Goal: Navigation & Orientation: Find specific page/section

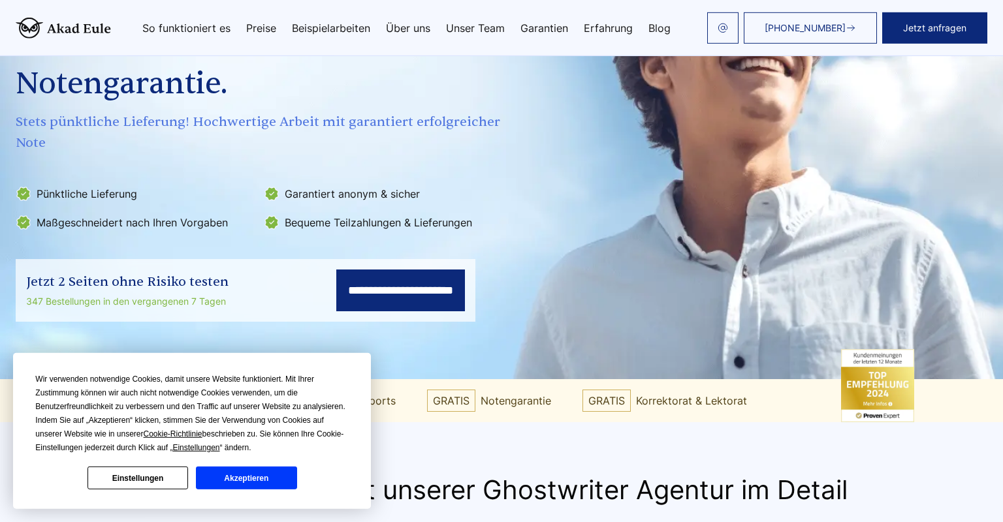
scroll to position [217, 0]
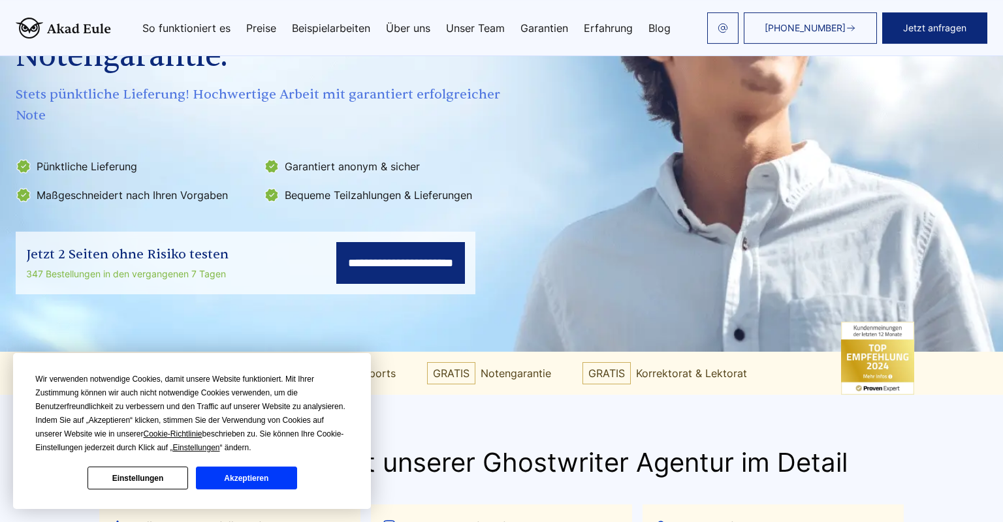
click at [248, 472] on button "Akzeptieren" at bounding box center [246, 478] width 101 height 23
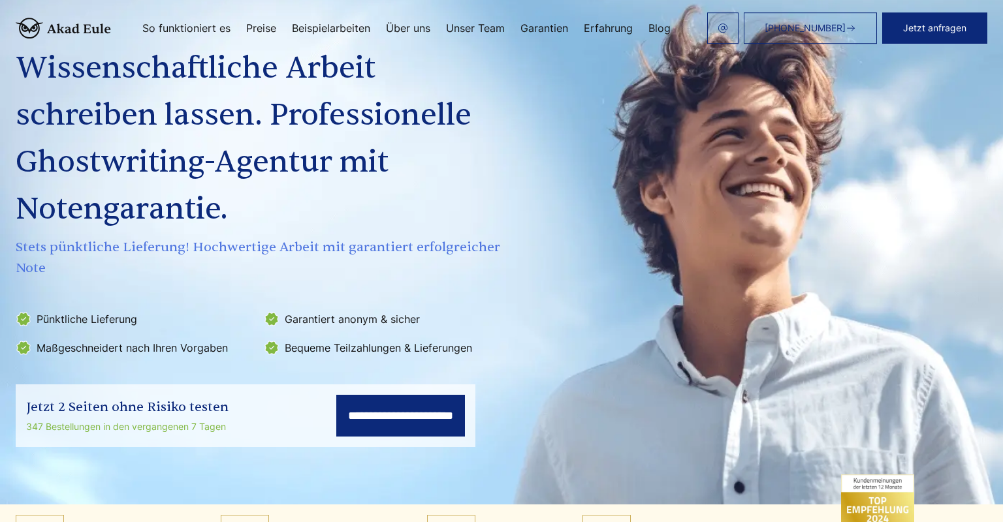
scroll to position [64, 0]
click at [336, 432] on input "**********" at bounding box center [400, 417] width 129 height 42
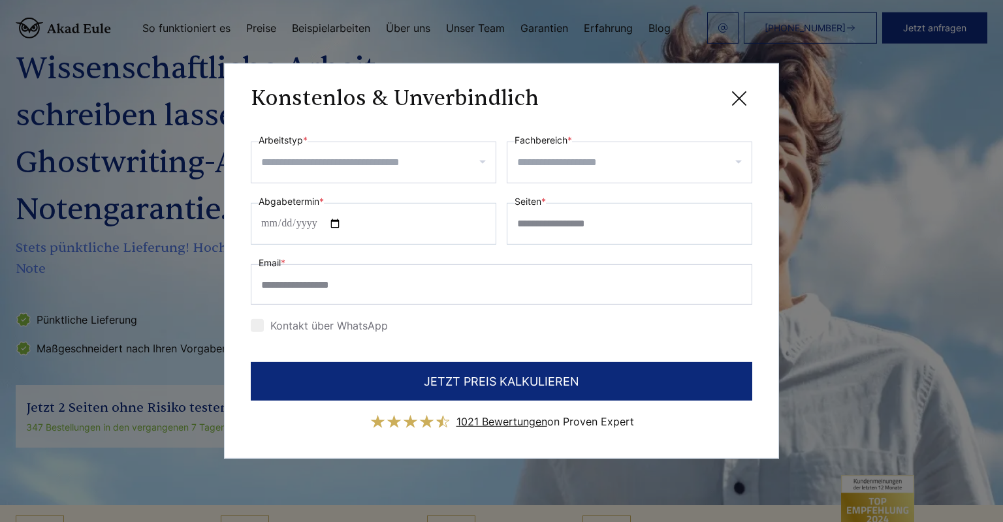
click at [742, 103] on icon at bounding box center [739, 99] width 26 height 26
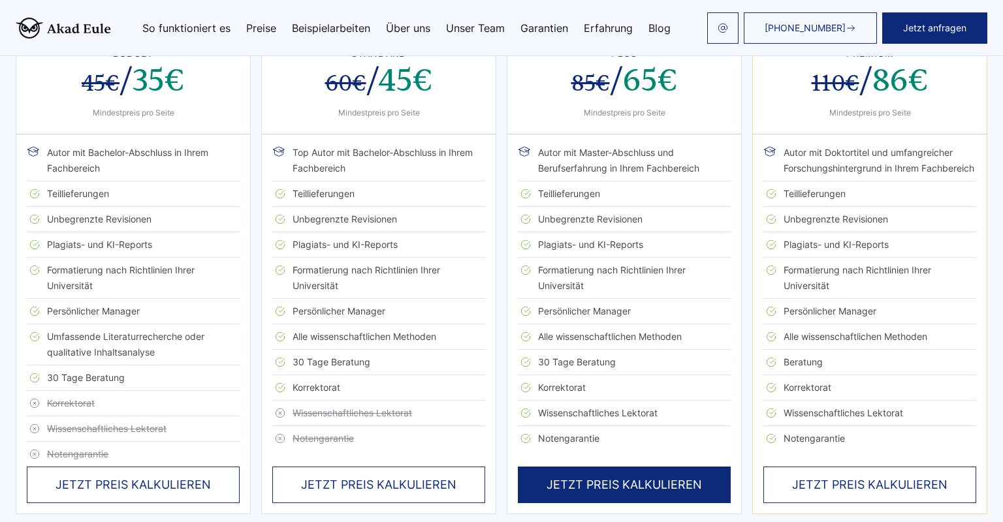
scroll to position [2826, 0]
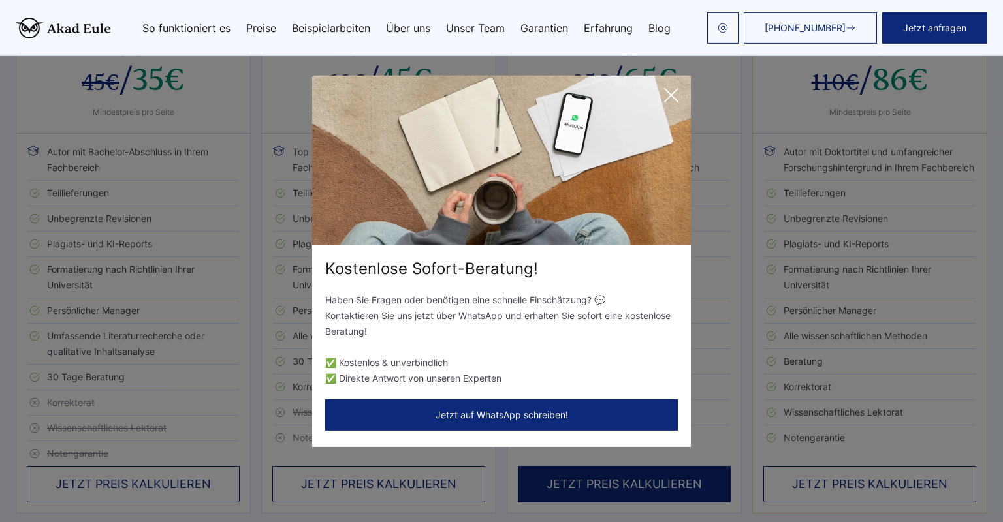
click at [680, 91] on icon at bounding box center [671, 95] width 26 height 26
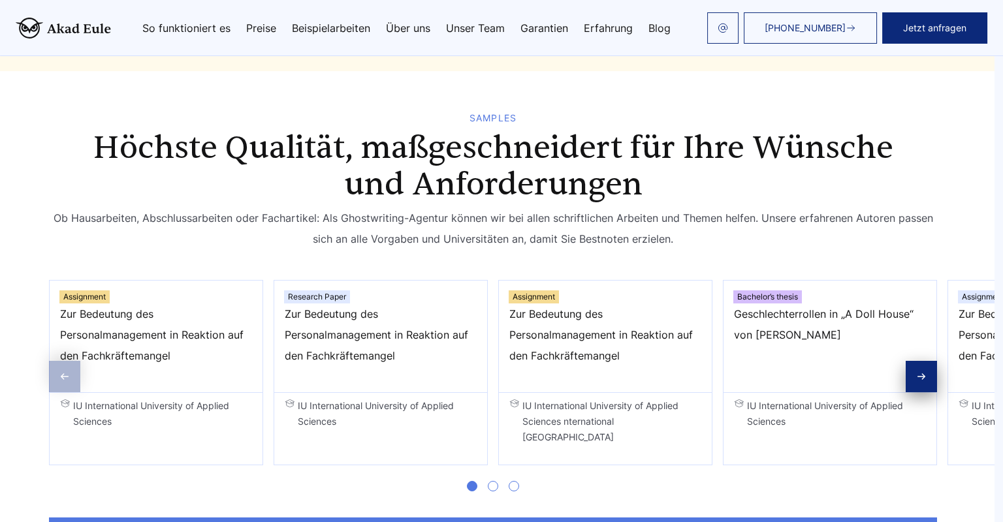
scroll to position [1967, 8]
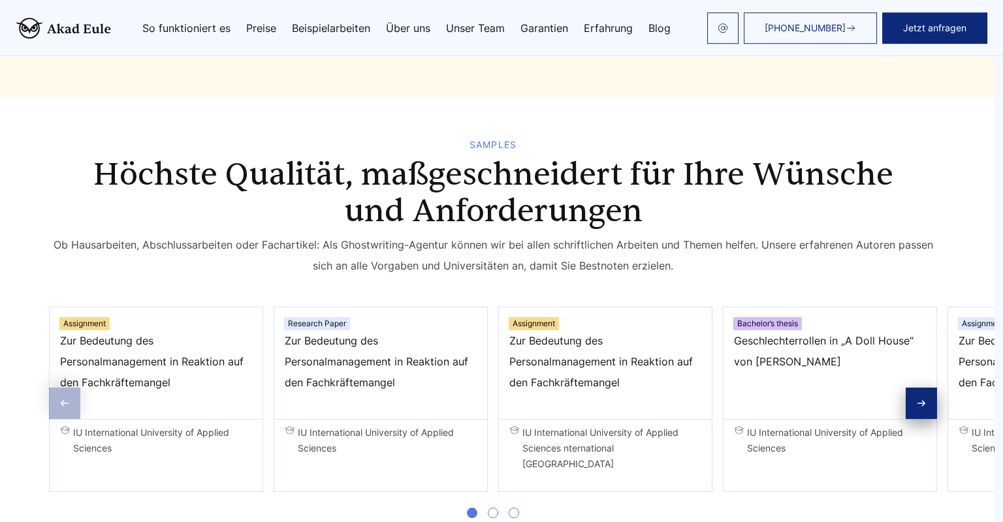
click at [489, 27] on link "Unser Team" at bounding box center [475, 28] width 59 height 10
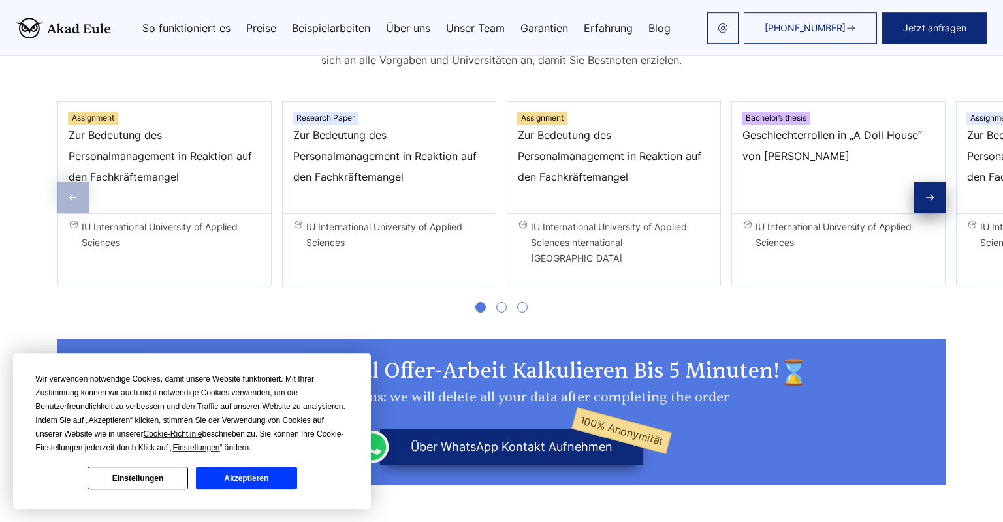
scroll to position [2172, 0]
click at [464, 179] on span "Zur Bedeutung des Personalmanagement in Reaktion auf den Fachkräftemangel" at bounding box center [389, 156] width 192 height 63
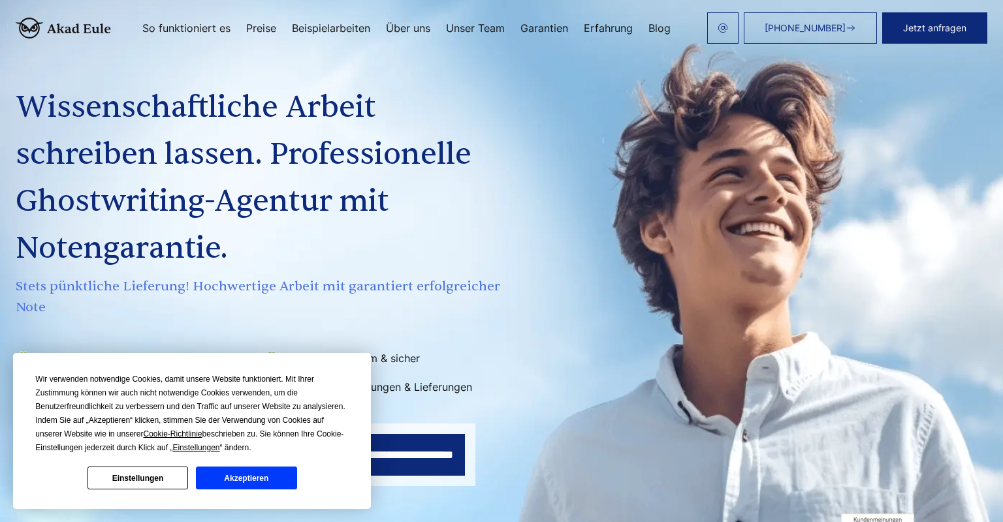
scroll to position [0, 0]
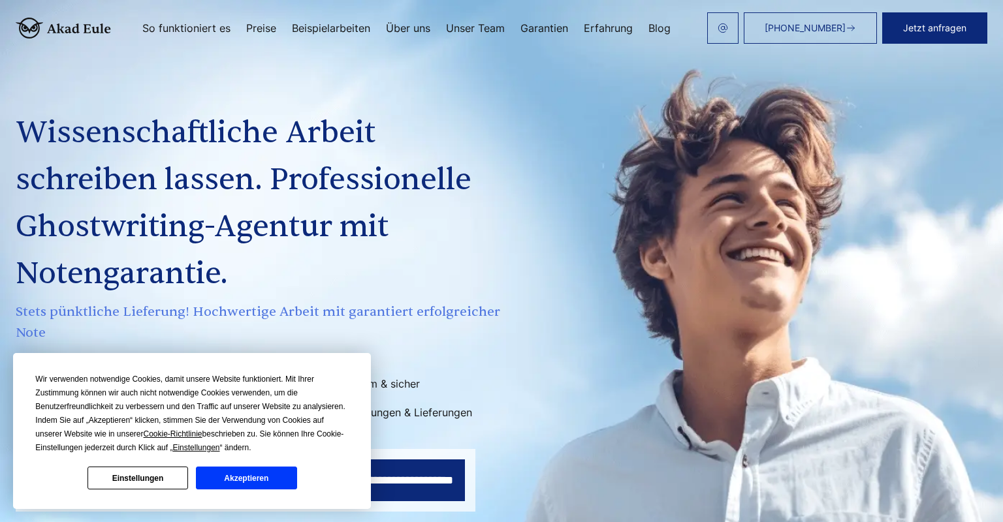
click at [272, 478] on button "Akzeptieren" at bounding box center [246, 478] width 101 height 23
